Goal: Find specific page/section: Find specific page/section

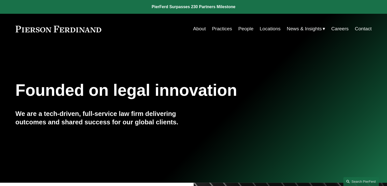
click at [247, 31] on link "People" at bounding box center [245, 29] width 15 height 10
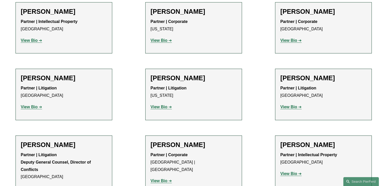
scroll to position [5185, 0]
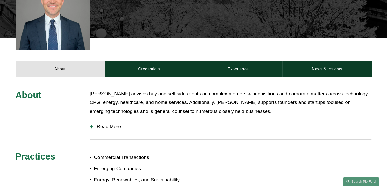
scroll to position [162, 0]
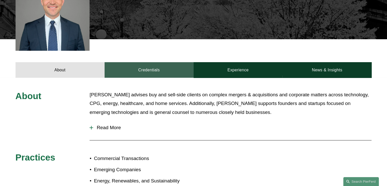
click at [151, 69] on link "Credentials" at bounding box center [149, 69] width 89 height 15
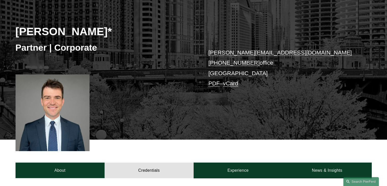
scroll to position [61, 0]
